Goal: Transaction & Acquisition: Purchase product/service

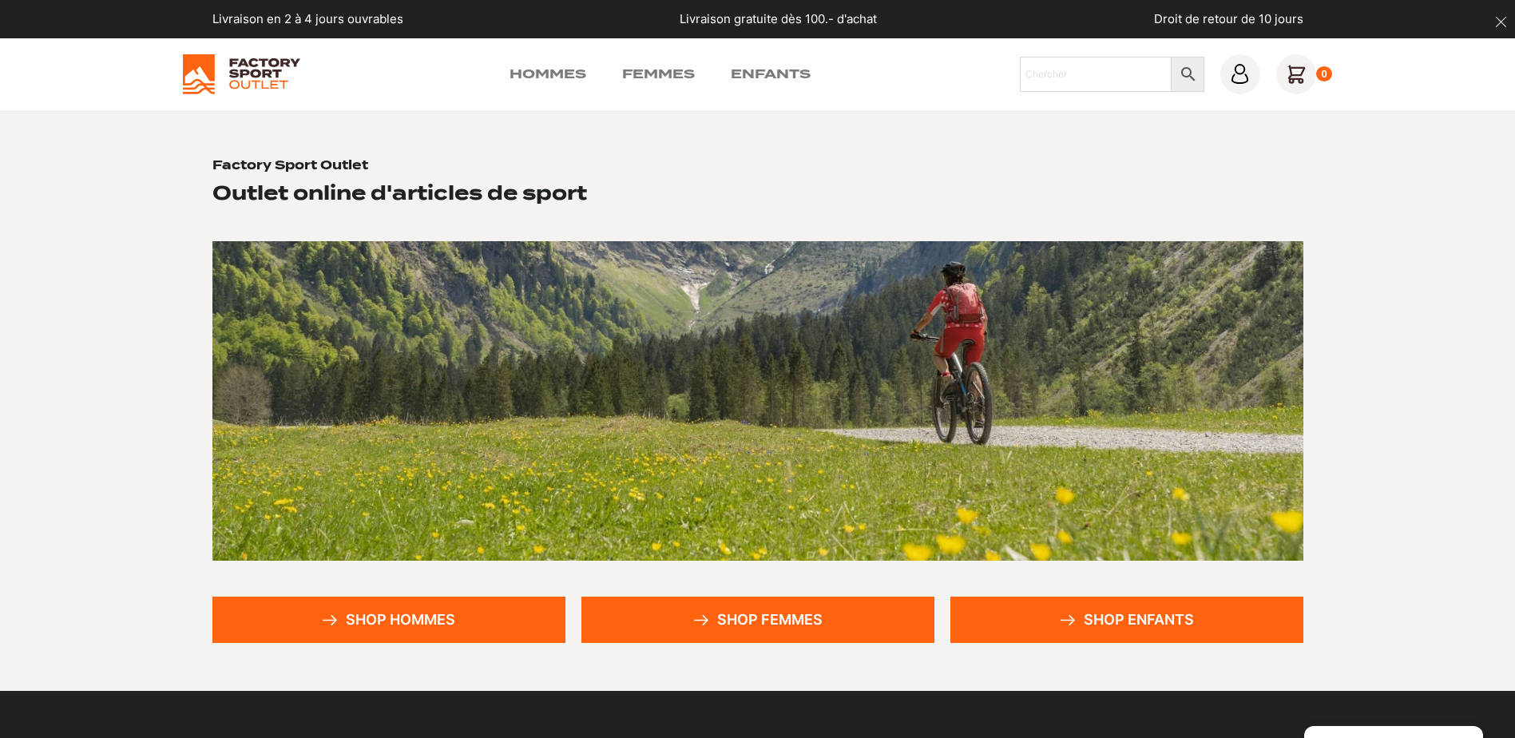
click at [441, 597] on link "Shop hommes" at bounding box center [388, 620] width 353 height 46
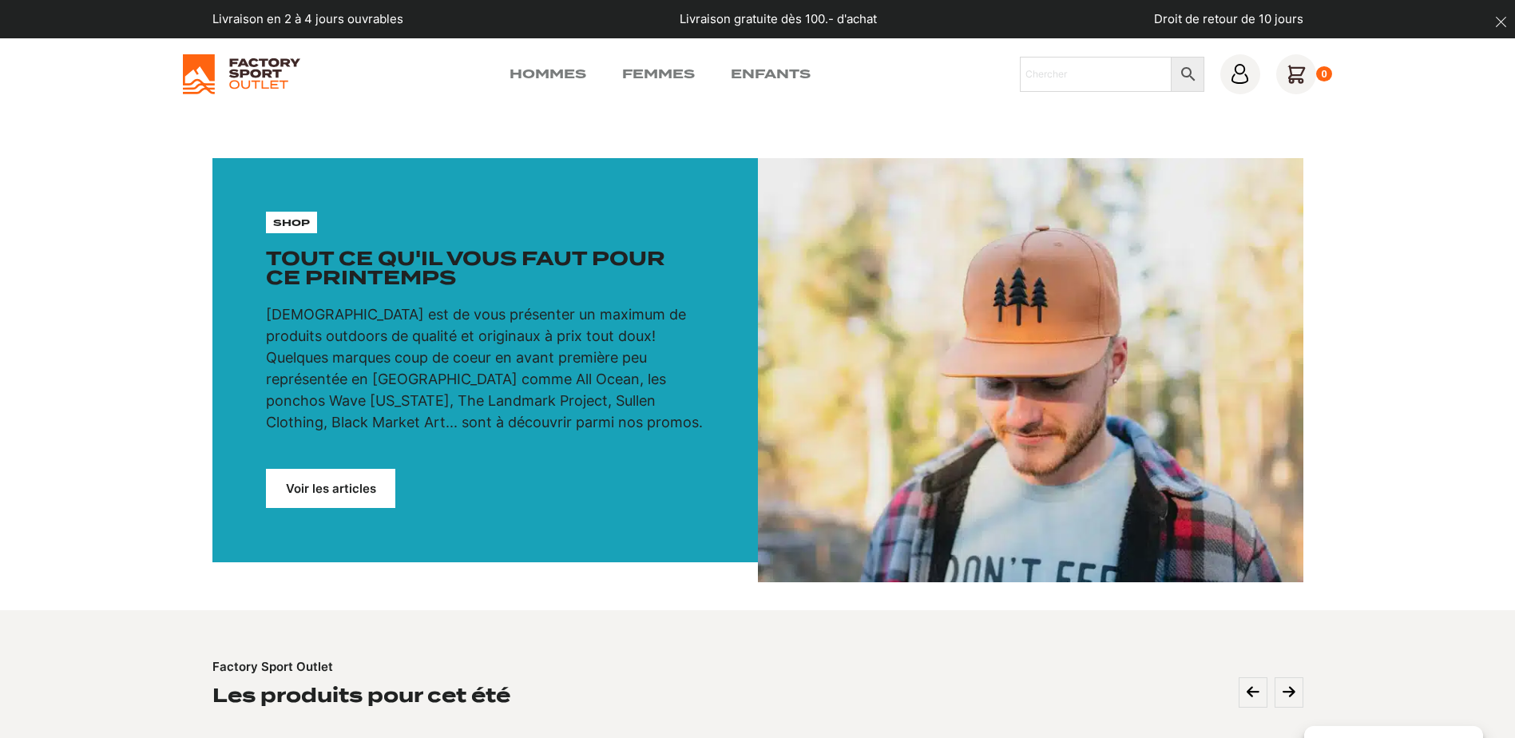
click at [326, 489] on link "Voir les articles" at bounding box center [330, 488] width 129 height 39
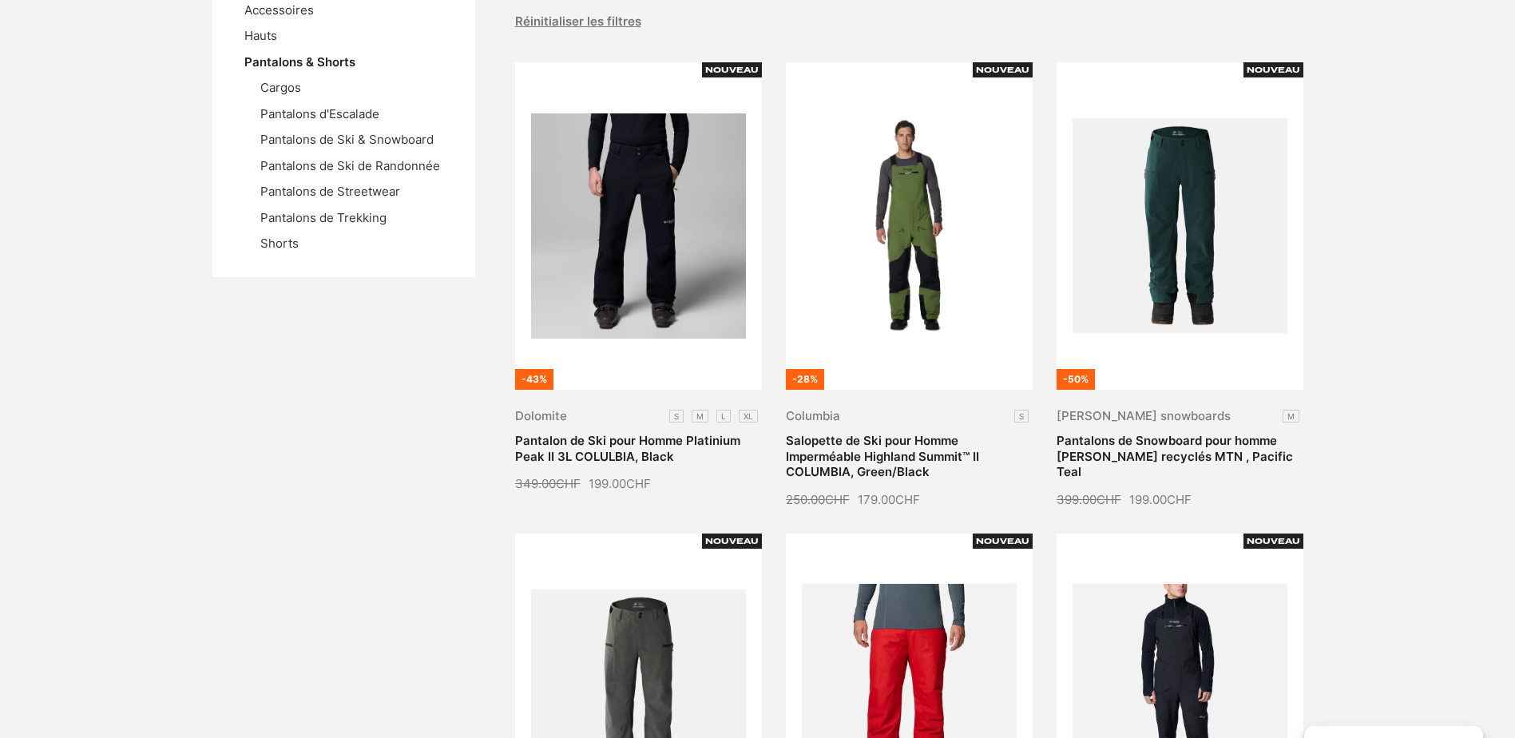
scroll to position [160, 0]
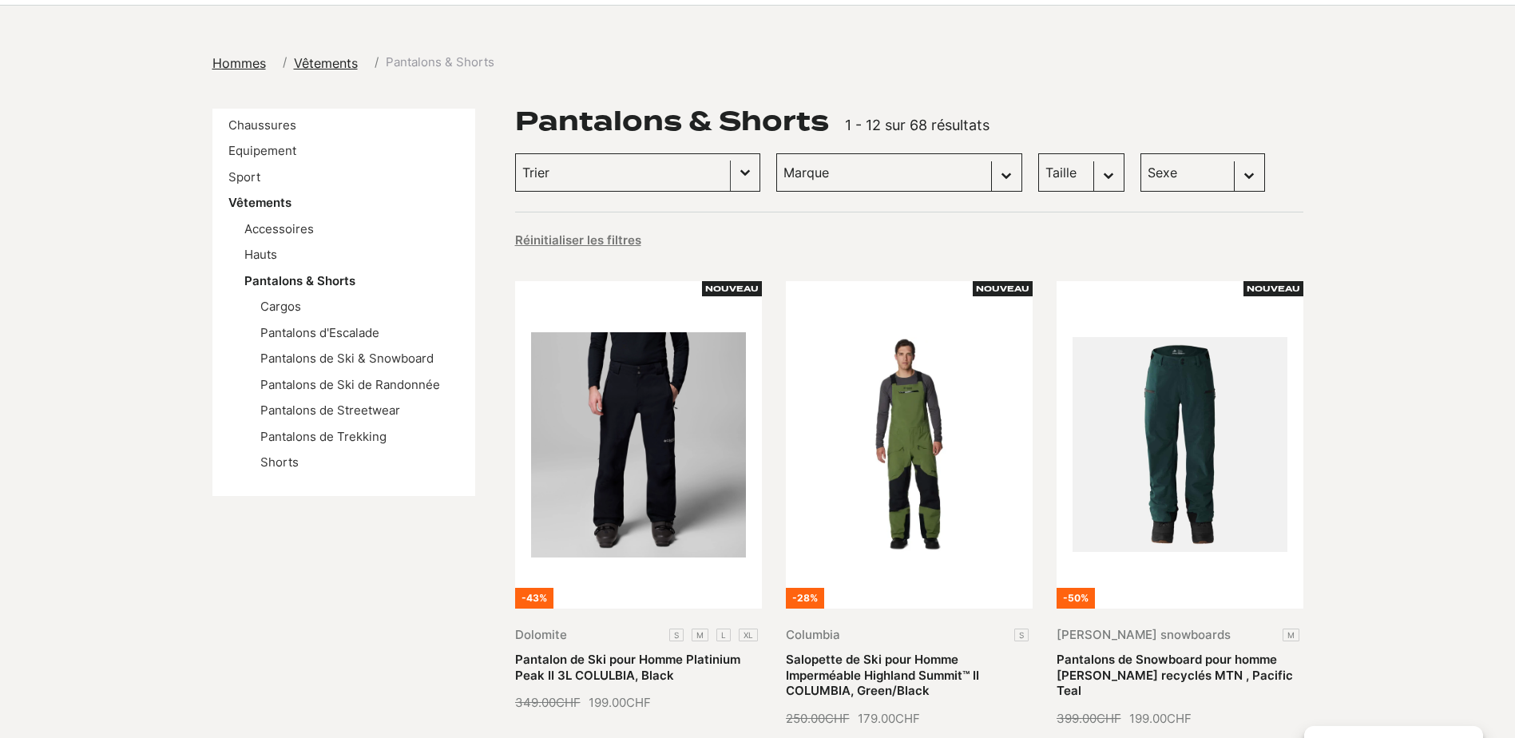
click at [731, 167] on button "Basculer la liste" at bounding box center [745, 172] width 29 height 37
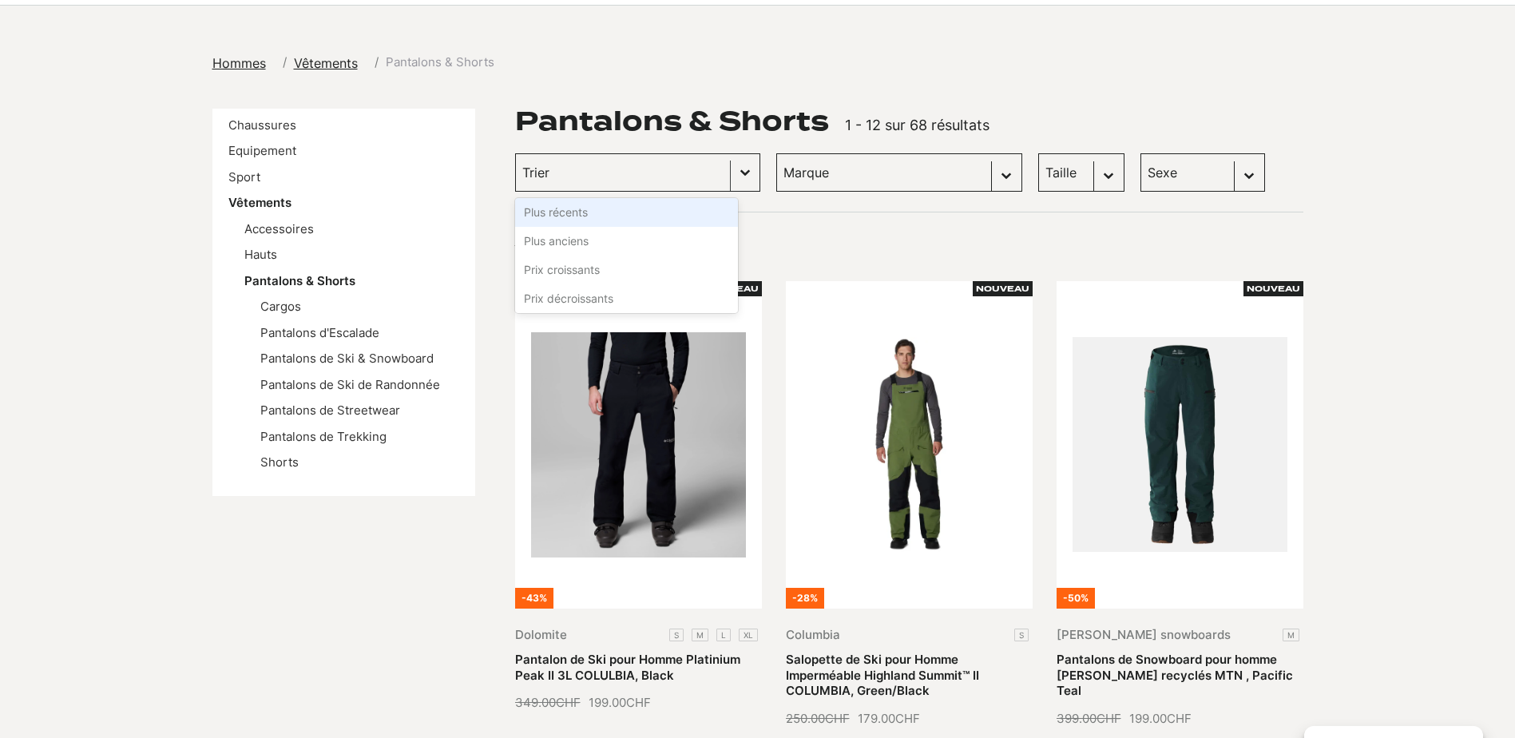
click at [731, 167] on button "Basculer la liste" at bounding box center [745, 172] width 29 height 37
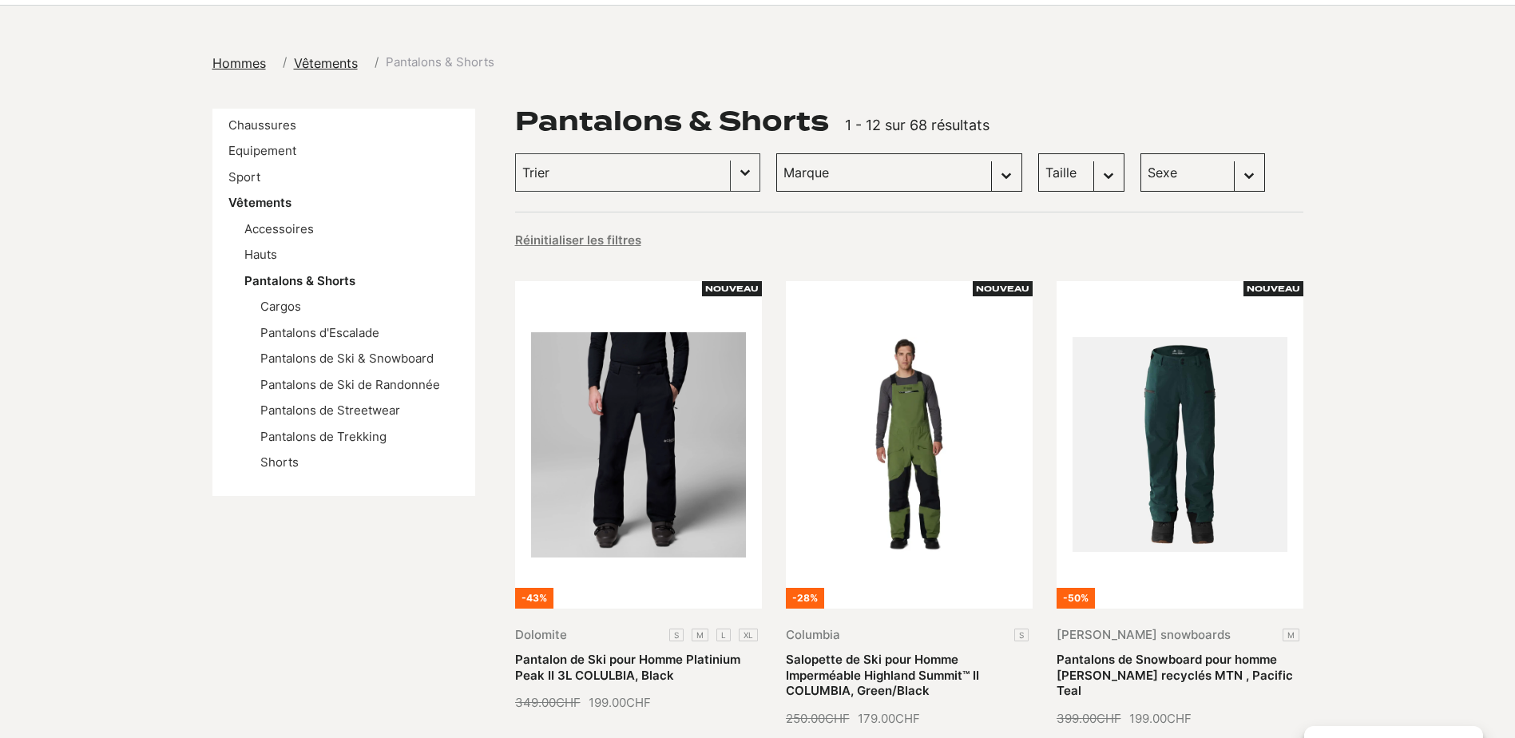
click at [916, 173] on select "Marque Scott (25) Columbia (9) Sullen Clothing (8) Craft (5) Dolomite (5) All O…" at bounding box center [899, 172] width 246 height 38
click at [916, 172] on select "Marque Scott (25) Columbia (9) Sullen Clothing (8) Craft (5) Dolomite (5) All O…" at bounding box center [899, 172] width 246 height 38
select select "scott"
click at [776, 153] on select "Marque Scott (25) Columbia (9) Sullen Clothing (8) Craft (5) Dolomite (5) All O…" at bounding box center [899, 172] width 246 height 38
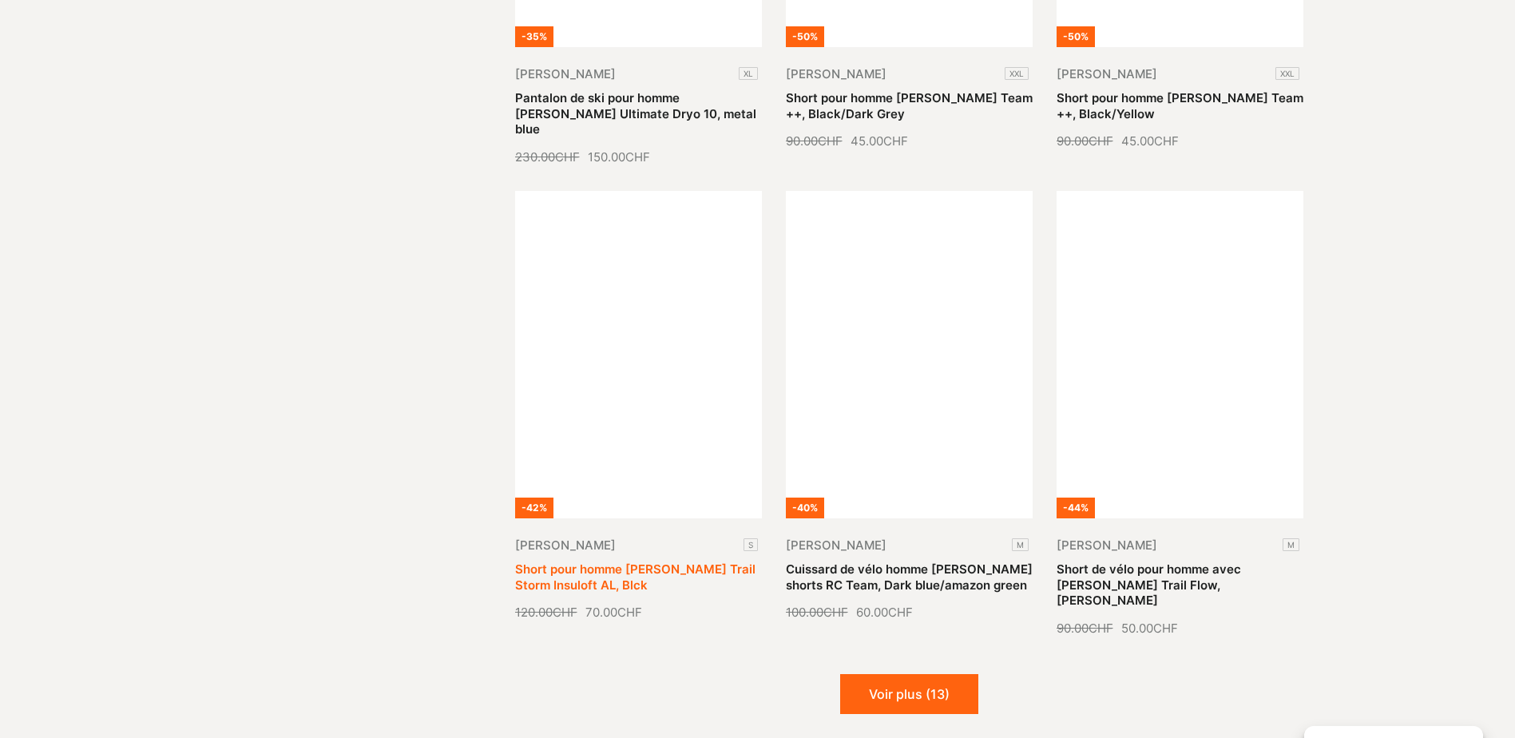
scroll to position [1677, 0]
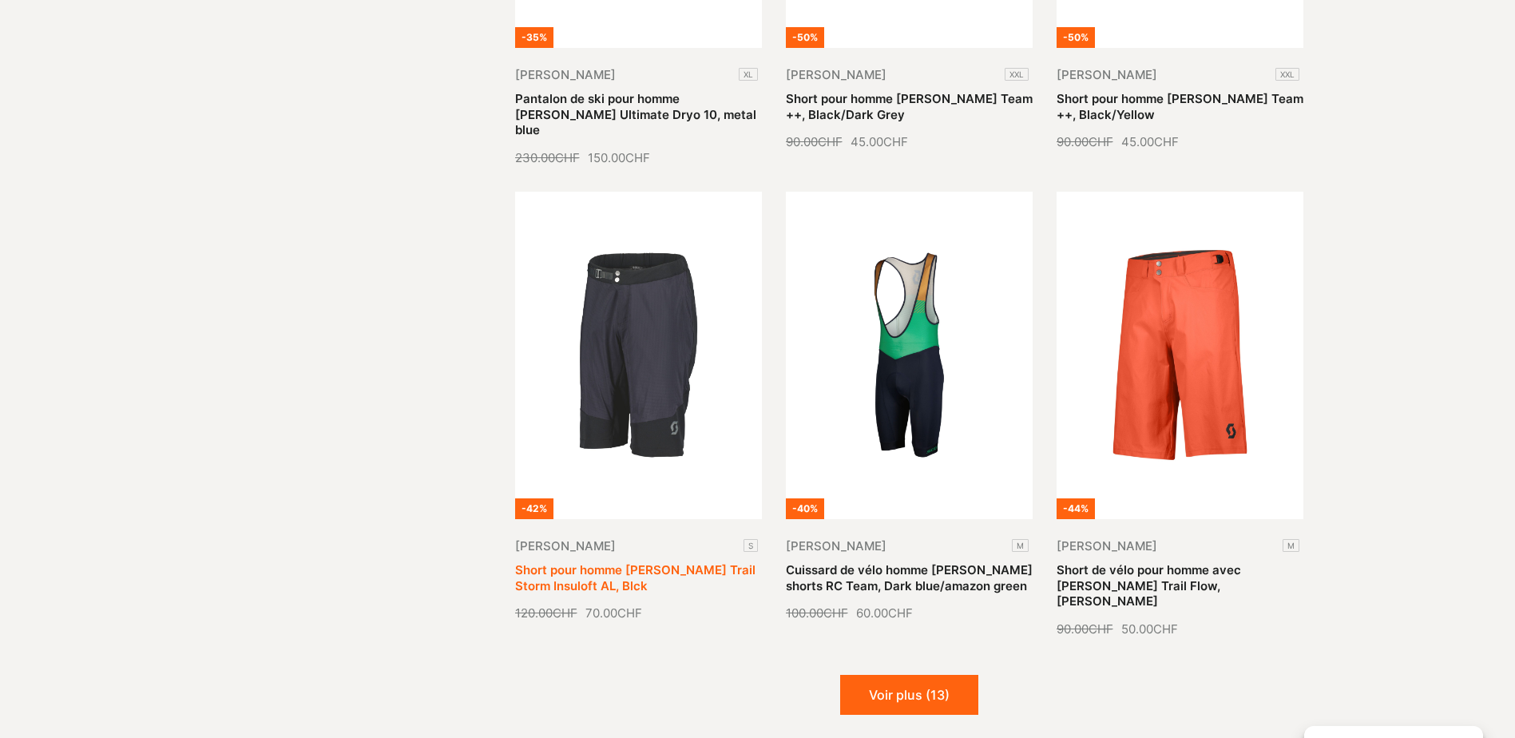
click at [644, 562] on link "Short pour homme SCOTT Trail Storm Insuloft AL, Blck" at bounding box center [635, 577] width 240 height 31
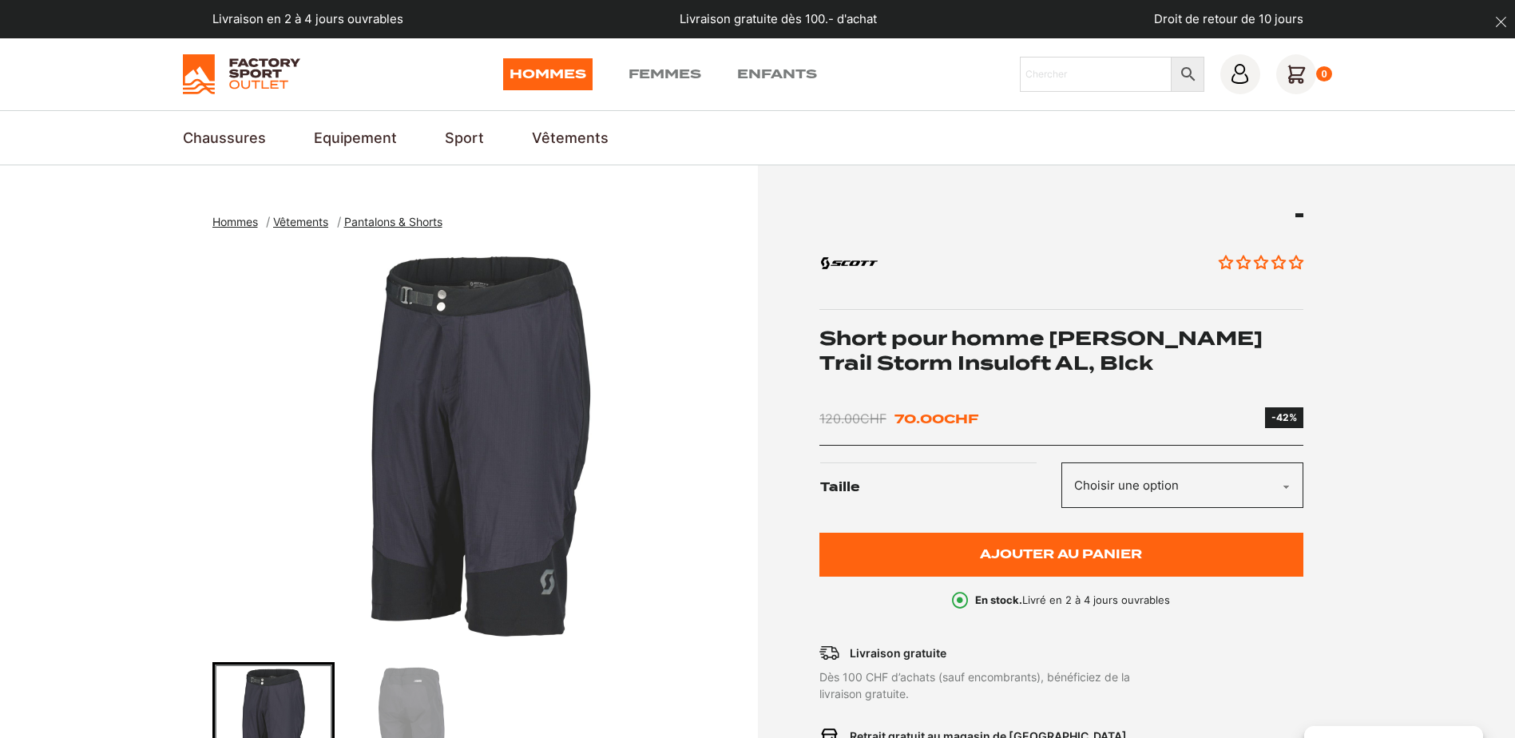
click at [1224, 486] on select "Choisir une option S" at bounding box center [1182, 485] width 242 height 46
click at [1145, 483] on select "Choisir une option S" at bounding box center [1182, 485] width 242 height 46
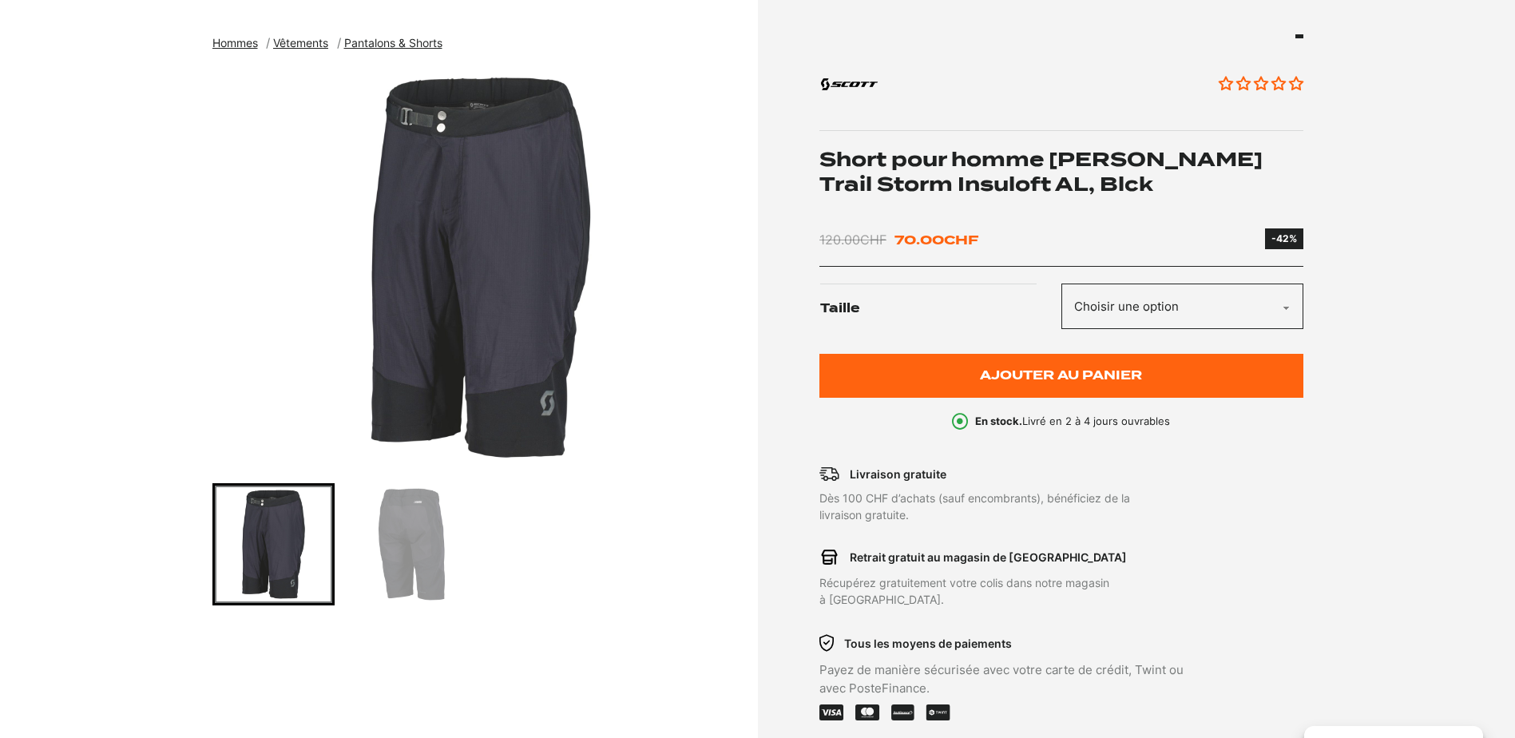
scroll to position [559, 0]
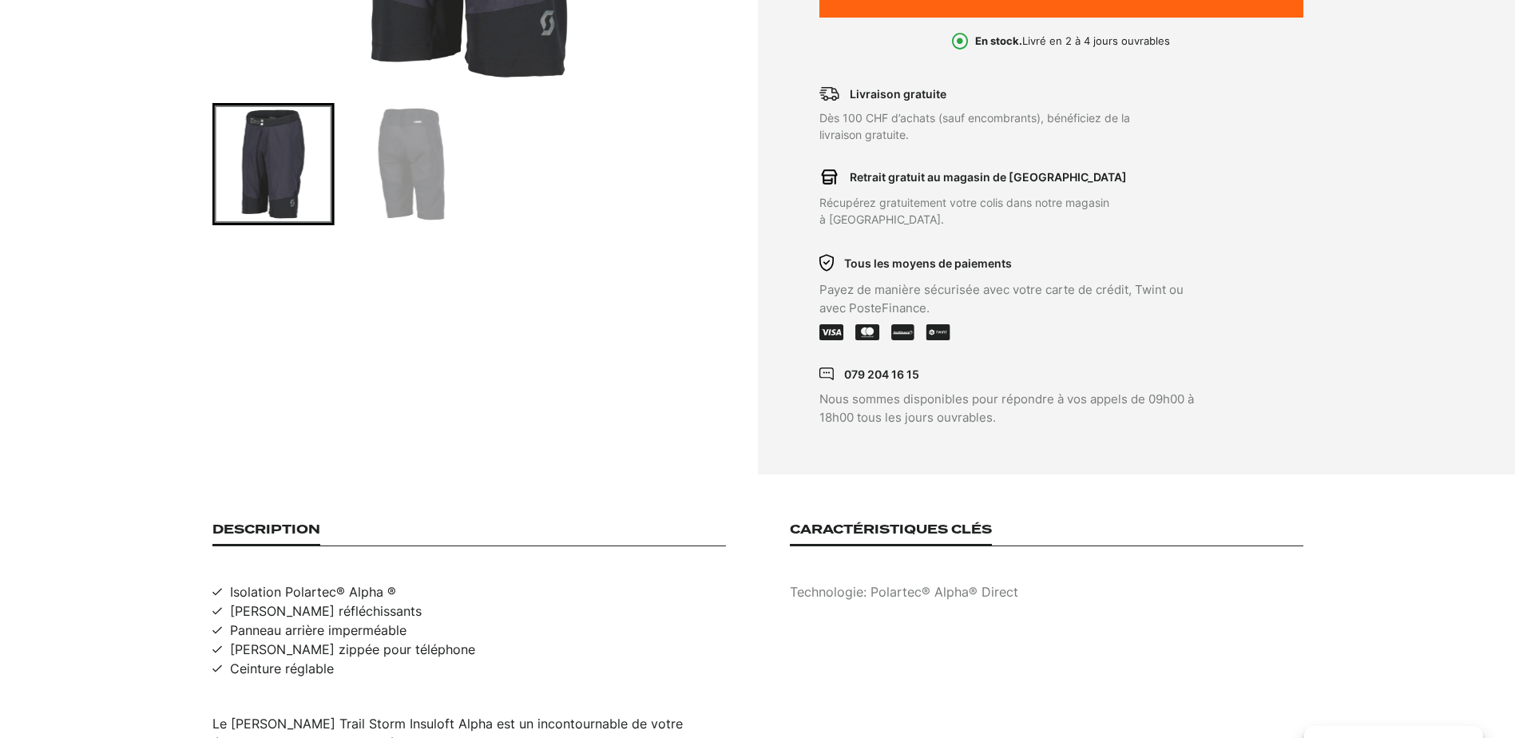
click at [394, 149] on img "Go to slide 2" at bounding box center [410, 163] width 117 height 117
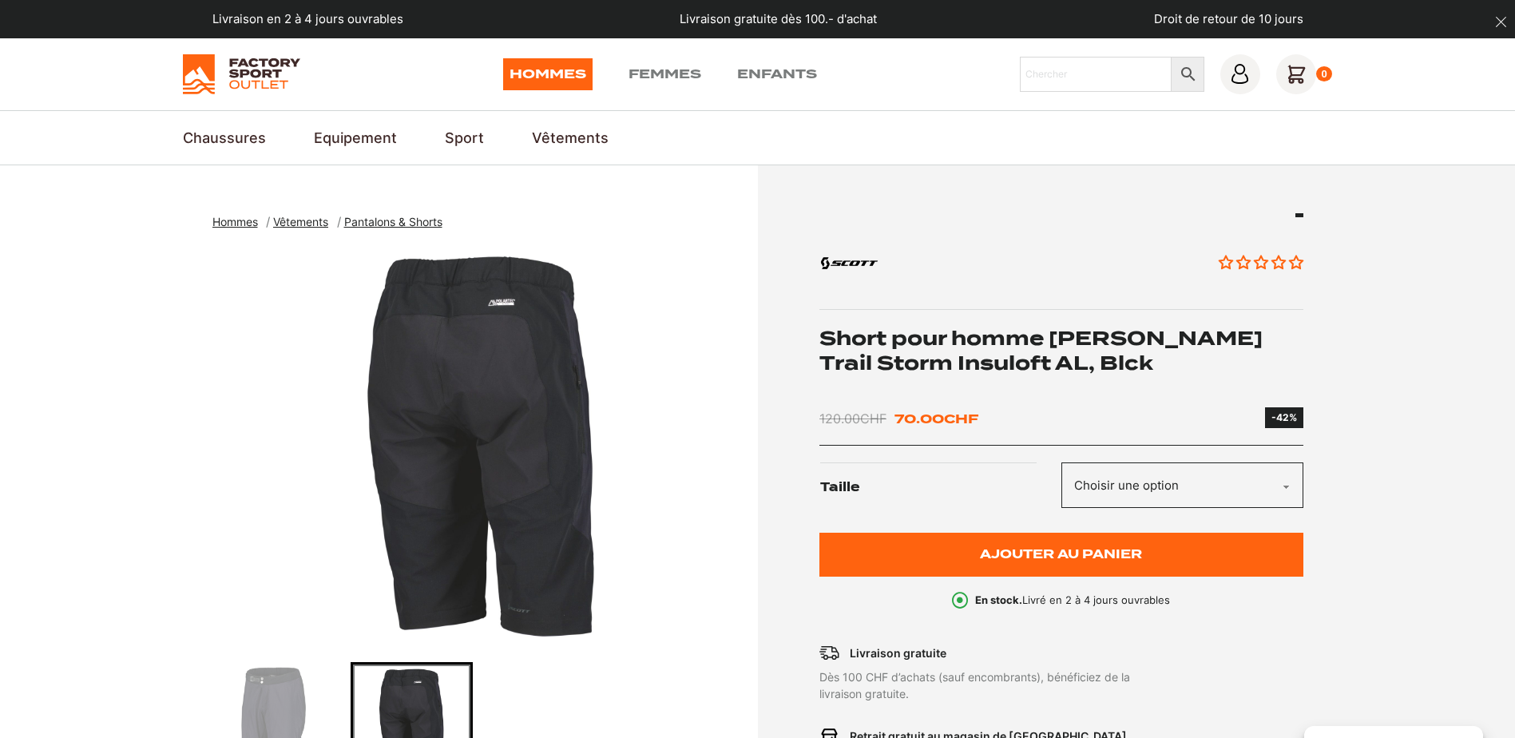
scroll to position [319, 0]
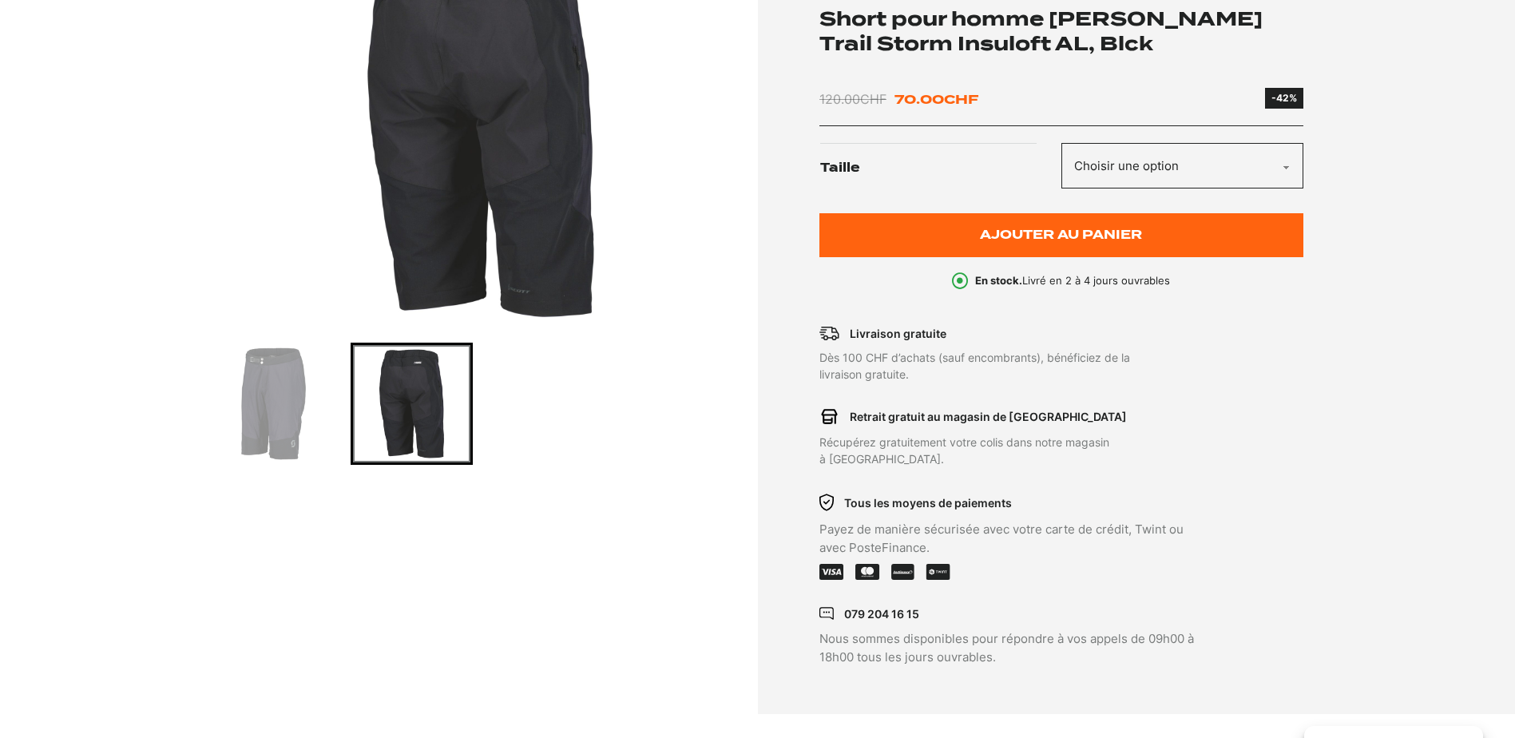
click at [289, 391] on img "Go to slide 1" at bounding box center [273, 403] width 117 height 117
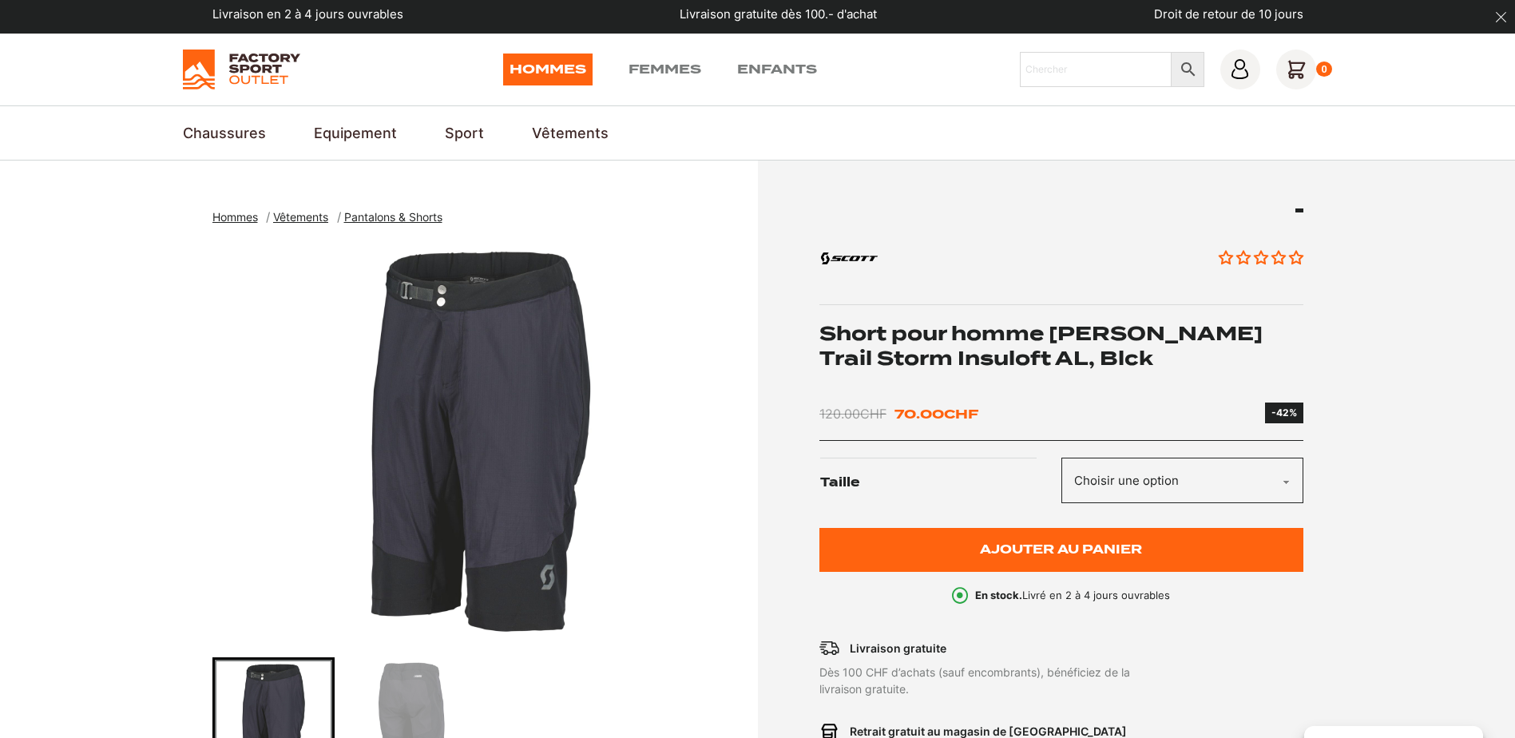
scroll to position [0, 0]
